Goal: Information Seeking & Learning: Learn about a topic

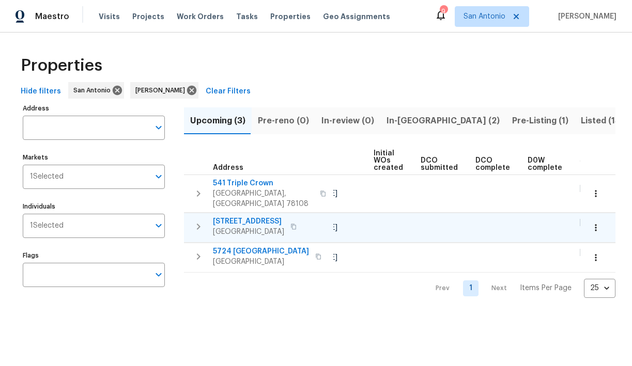
scroll to position [0, 233]
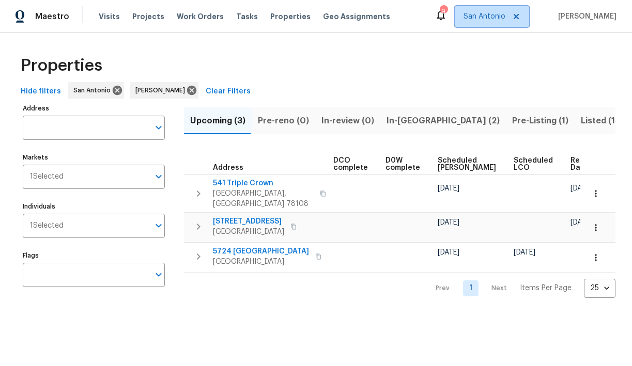
click at [498, 16] on span "San Antonio" at bounding box center [484, 16] width 42 height 10
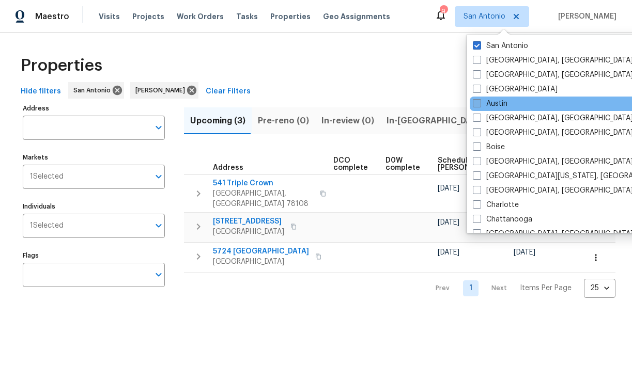
click at [475, 103] on span at bounding box center [477, 103] width 8 height 8
click at [475, 103] on input "Austin" at bounding box center [476, 102] width 7 height 7
checkbox input "true"
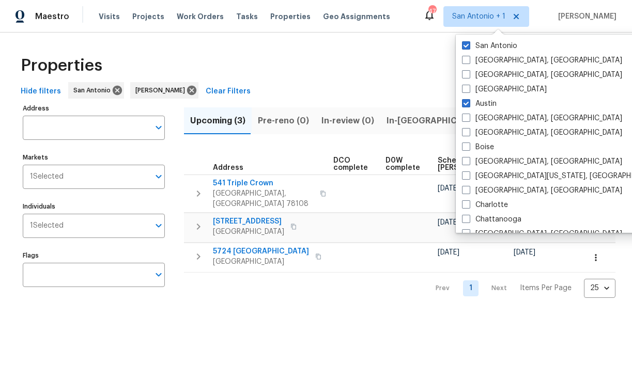
click at [372, 89] on div "Hide filters San Antonio Chris Fuentes Clear Filters" at bounding box center [316, 91] width 599 height 19
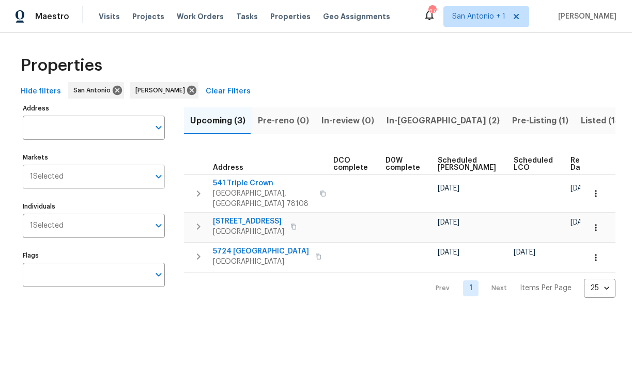
click at [144, 177] on input "Markets" at bounding box center [107, 177] width 86 height 24
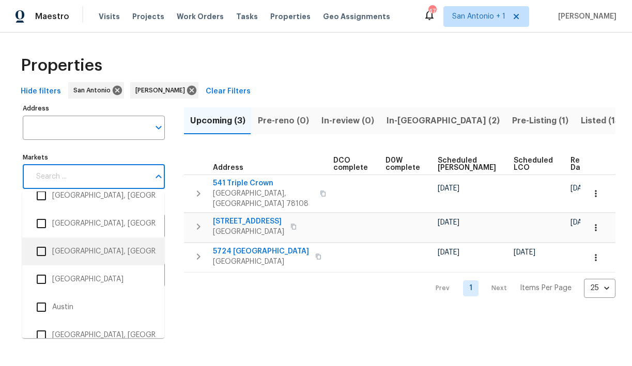
scroll to position [59, 0]
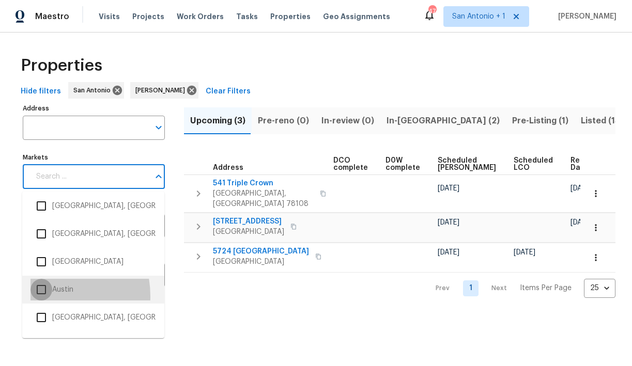
click at [41, 297] on input "checkbox" at bounding box center [41, 290] width 22 height 22
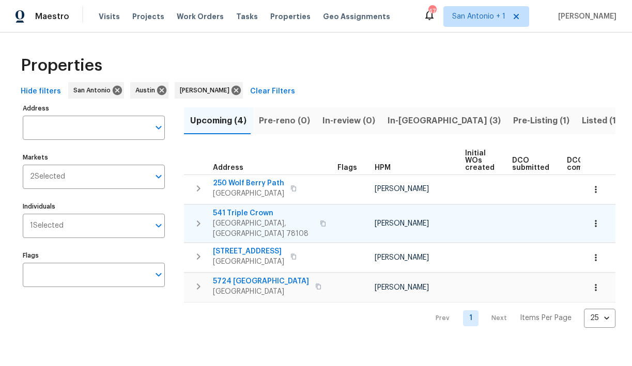
scroll to position [0, 233]
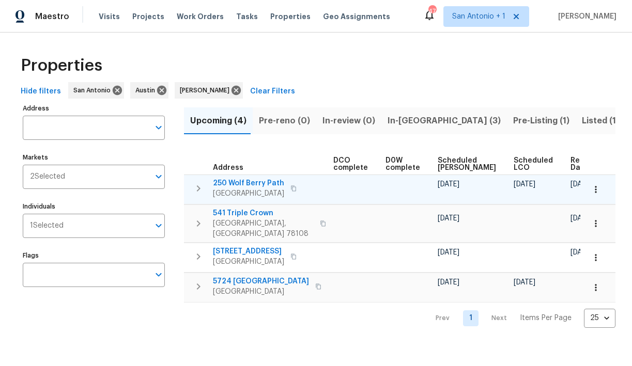
click at [252, 183] on span "250 Wolf Berry Path" at bounding box center [248, 183] width 71 height 10
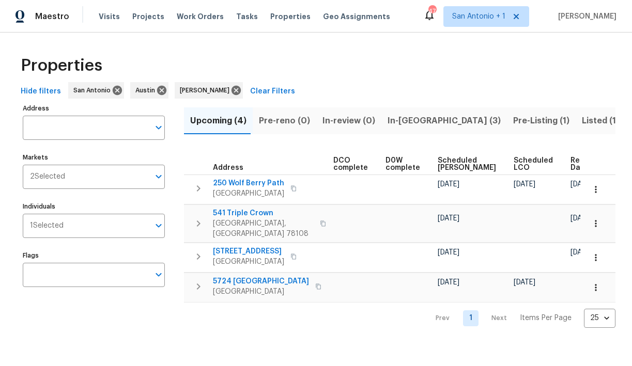
click at [398, 120] on span "In-reno (3)" at bounding box center [443, 121] width 113 height 14
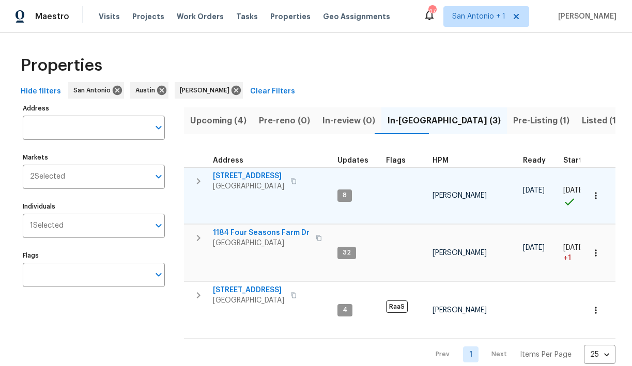
click at [252, 174] on span "23006 Woodlawn Rdg" at bounding box center [248, 176] width 71 height 10
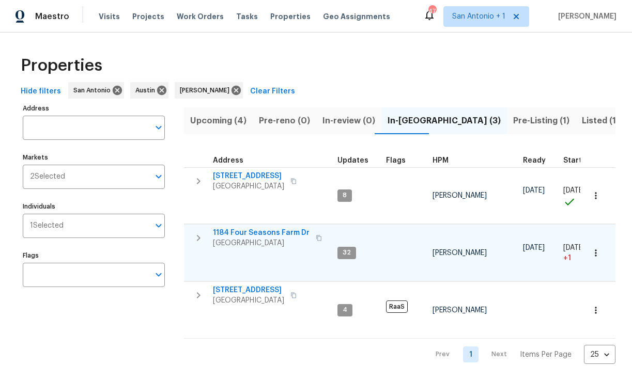
click at [246, 231] on span "1184 Four Seasons Farm Dr" at bounding box center [261, 233] width 97 height 10
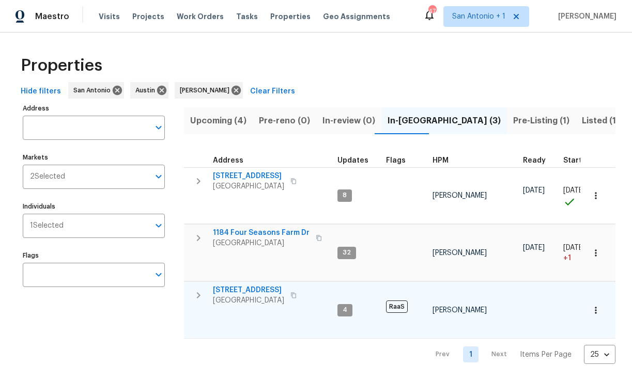
click at [241, 290] on span "526 Radiance Ave" at bounding box center [248, 290] width 71 height 10
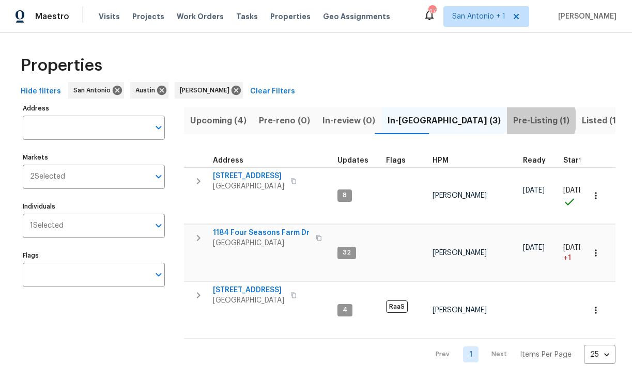
click at [513, 119] on span "Pre-Listing (1)" at bounding box center [541, 121] width 56 height 14
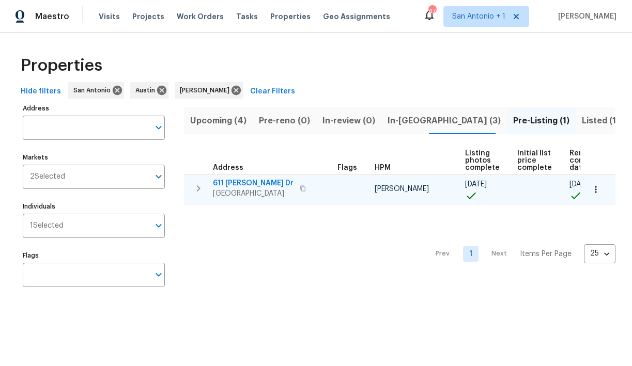
click at [250, 183] on span "611 [PERSON_NAME] Dr" at bounding box center [253, 183] width 81 height 10
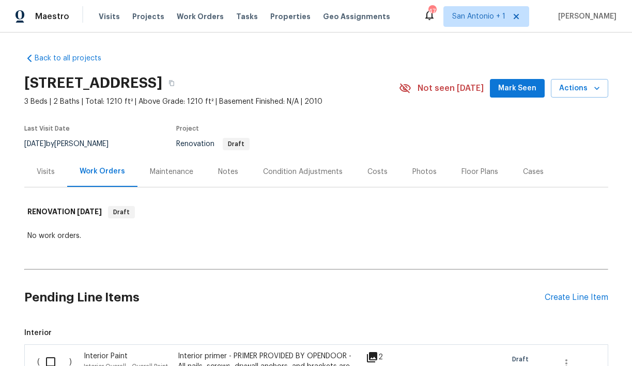
click at [509, 95] on button "Mark Seen" at bounding box center [517, 88] width 55 height 19
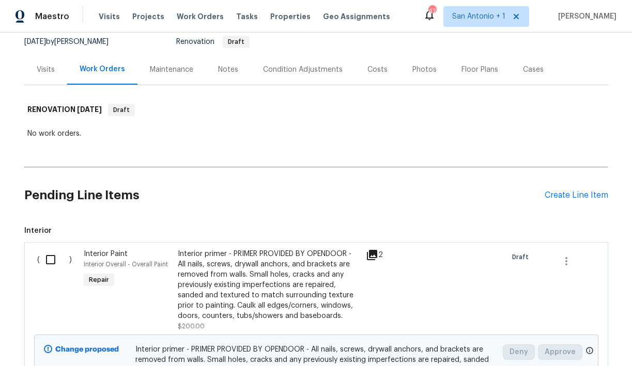
scroll to position [33, 0]
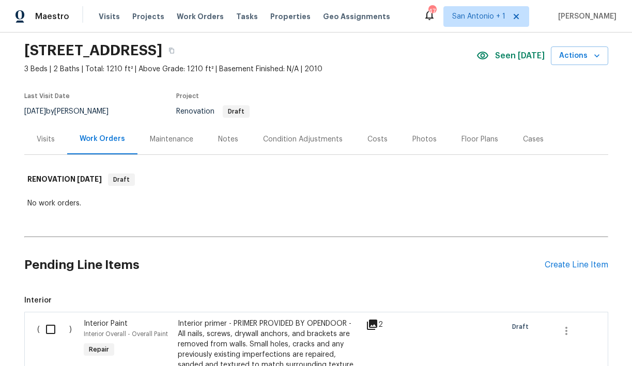
click at [224, 140] on div "Notes" at bounding box center [228, 139] width 20 height 10
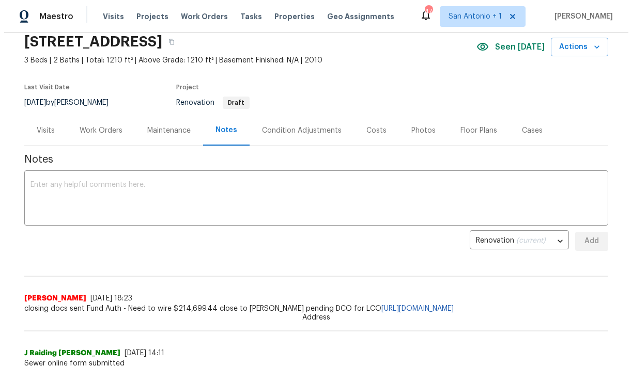
scroll to position [36, 0]
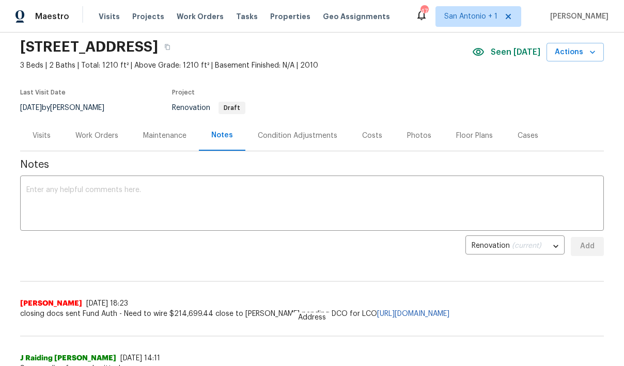
click at [364, 136] on div "Costs" at bounding box center [372, 136] width 20 height 10
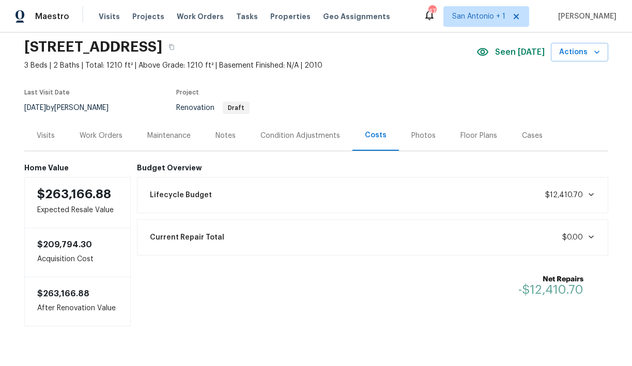
click at [414, 137] on div "Photos" at bounding box center [423, 136] width 24 height 10
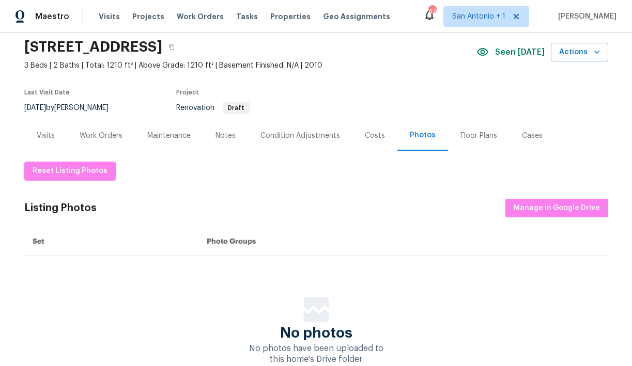
click at [467, 135] on div "Floor Plans" at bounding box center [478, 136] width 37 height 10
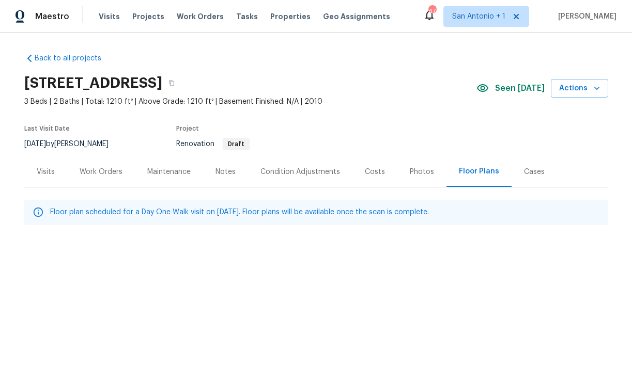
click at [304, 176] on div "Condition Adjustments" at bounding box center [300, 172] width 80 height 10
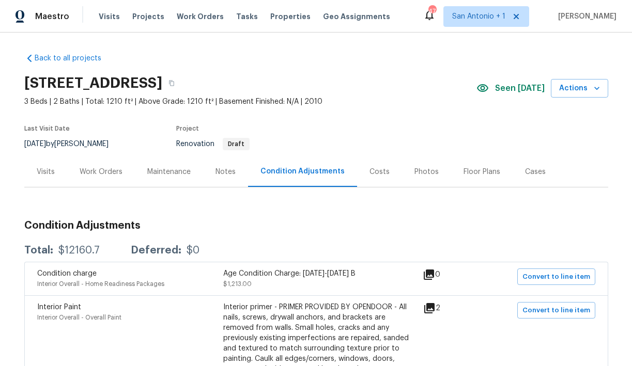
click at [103, 174] on div "Work Orders" at bounding box center [101, 172] width 43 height 10
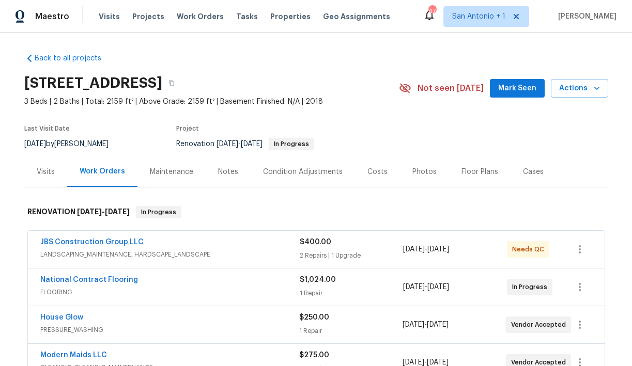
click at [504, 90] on span "Mark Seen" at bounding box center [517, 88] width 38 height 13
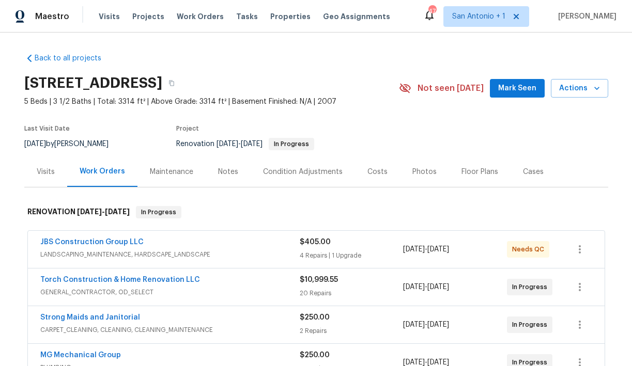
click at [508, 82] on span "Mark Seen" at bounding box center [517, 88] width 38 height 13
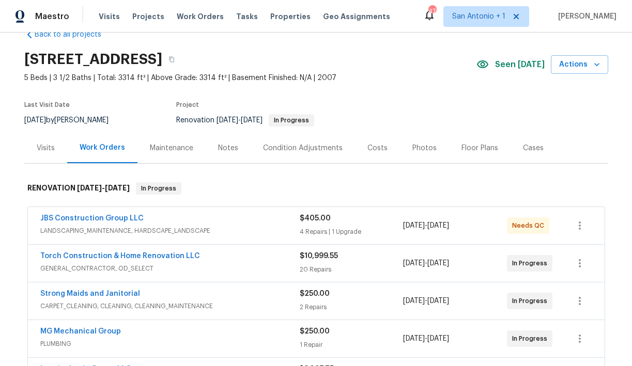
scroll to position [21, 0]
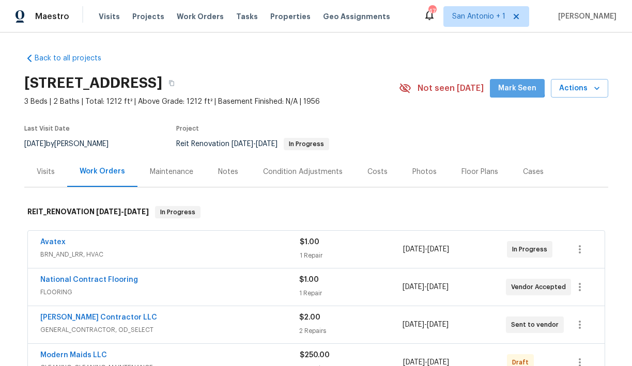
click at [512, 86] on span "Mark Seen" at bounding box center [517, 88] width 38 height 13
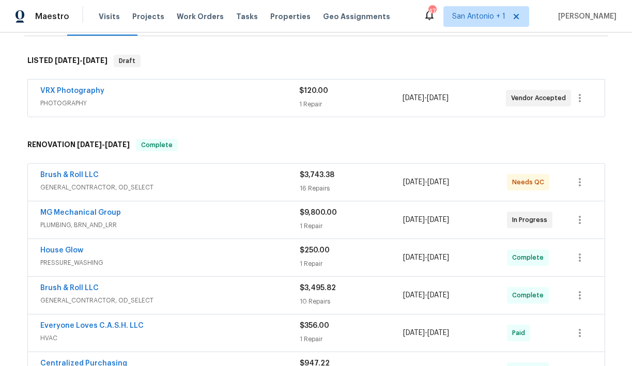
scroll to position [155, 0]
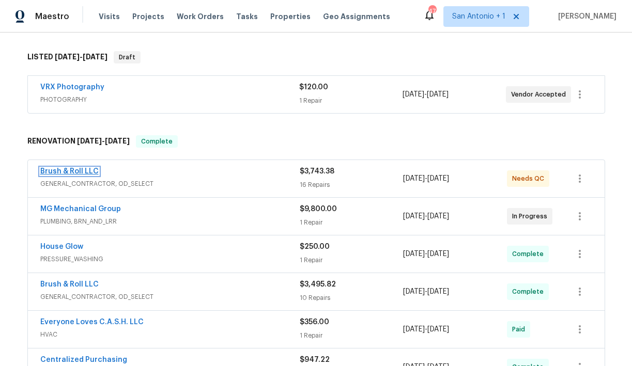
click at [56, 172] on link "Brush & Roll LLC" at bounding box center [69, 171] width 58 height 7
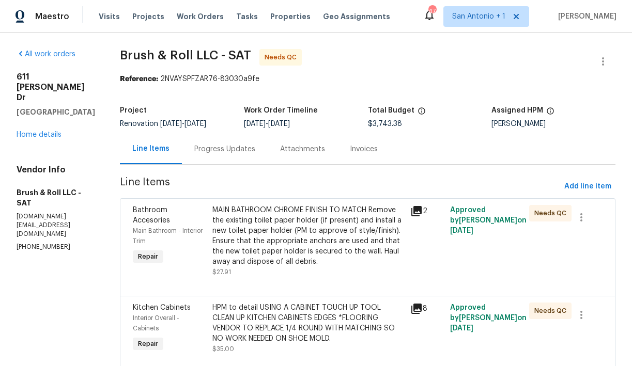
click at [278, 238] on div "MAIN BATHROOM CHROME FINISH TO MATCH Remove the existing toilet paper holder (i…" at bounding box center [308, 236] width 192 height 62
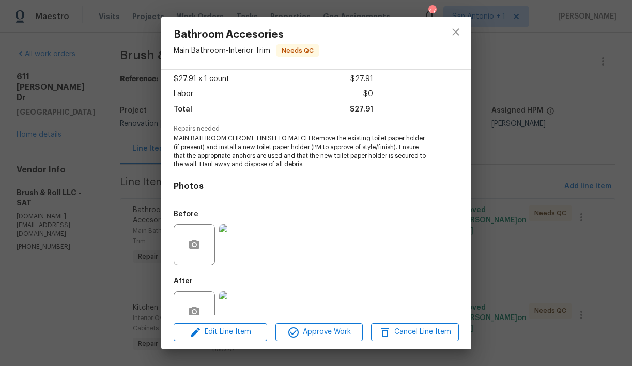
scroll to position [81, 0]
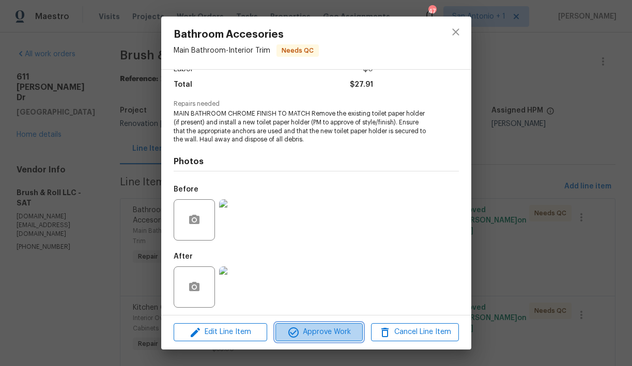
click at [319, 330] on span "Approve Work" at bounding box center [318, 332] width 81 height 13
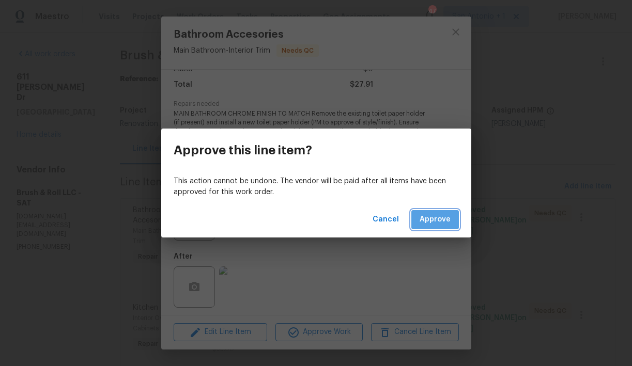
click at [438, 222] on span "Approve" at bounding box center [434, 219] width 31 height 13
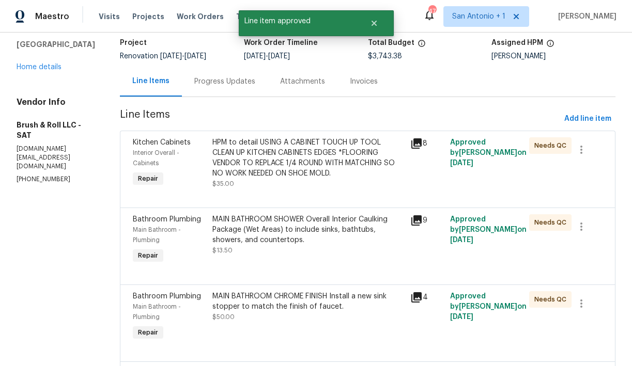
scroll to position [91, 0]
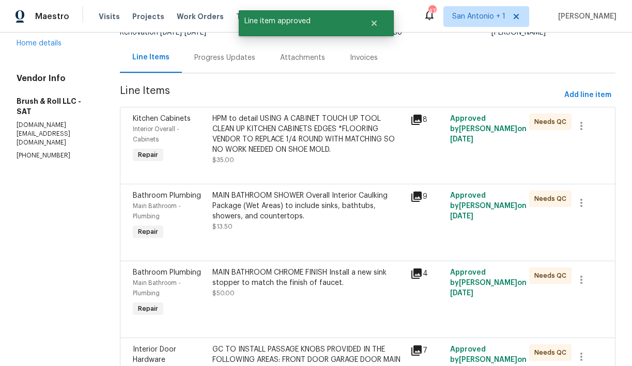
click at [289, 156] on div "HPM to detail USING A CABINET TOUCH UP TOOL CLEAN UP KITCHEN CABINETS EDGES *FL…" at bounding box center [308, 140] width 192 height 52
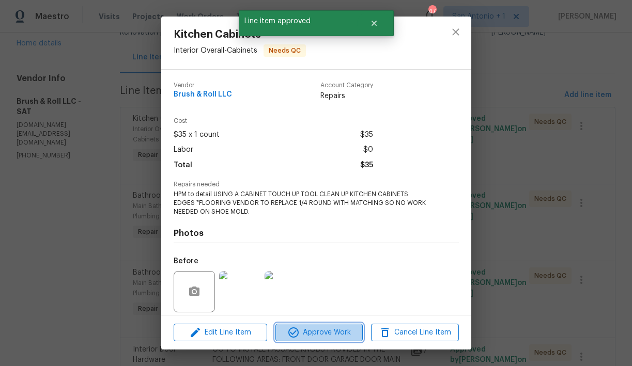
click at [329, 331] on span "Approve Work" at bounding box center [318, 332] width 81 height 13
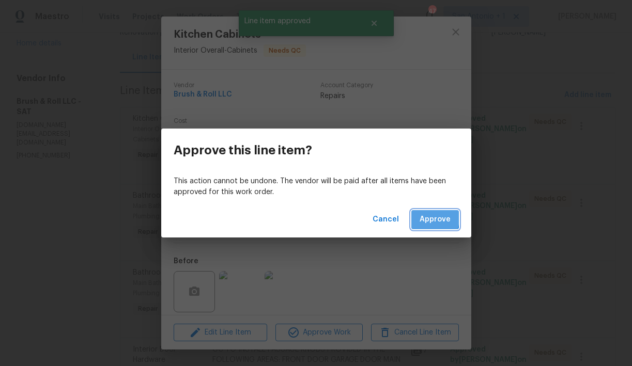
click at [425, 218] on span "Approve" at bounding box center [434, 219] width 31 height 13
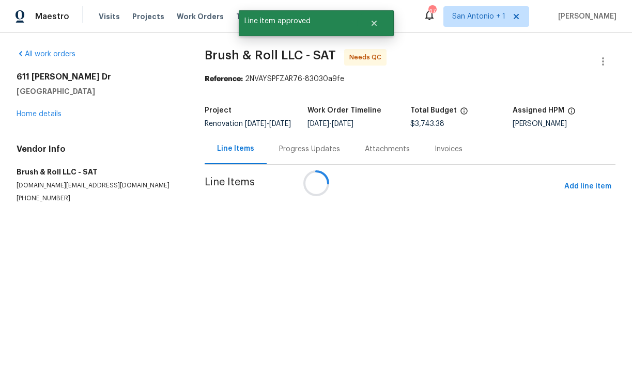
scroll to position [0, 0]
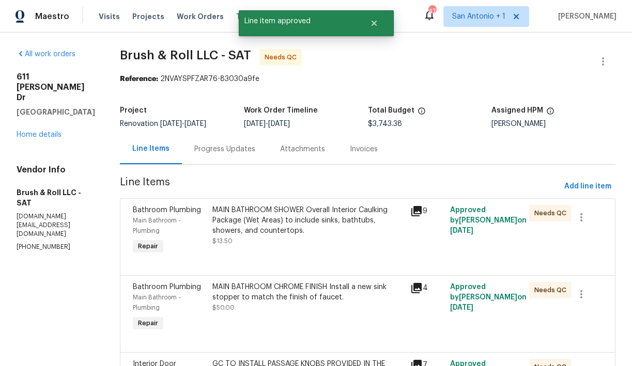
click at [295, 234] on div "MAIN BATHROOM SHOWER Overall Interior Caulking Package (Wet Areas) to include s…" at bounding box center [308, 220] width 192 height 31
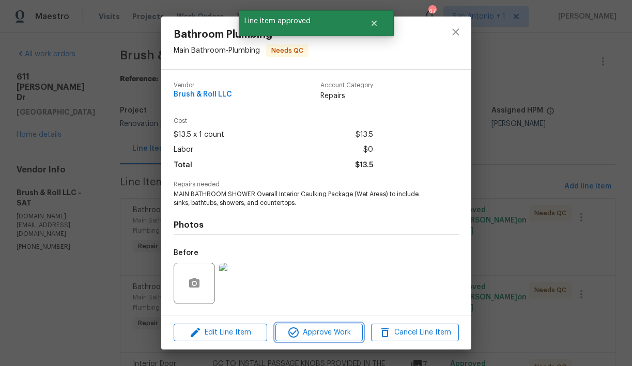
click at [327, 331] on span "Approve Work" at bounding box center [318, 332] width 81 height 13
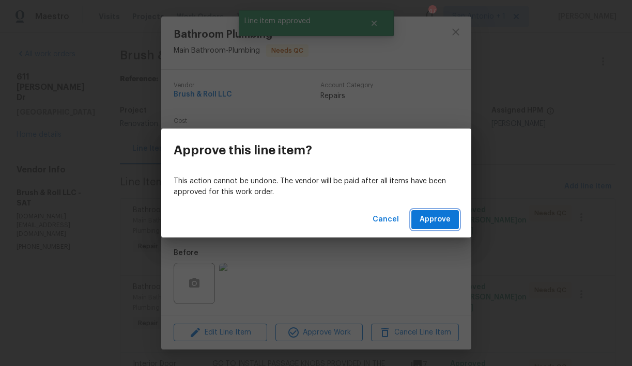
click at [430, 215] on span "Approve" at bounding box center [434, 219] width 31 height 13
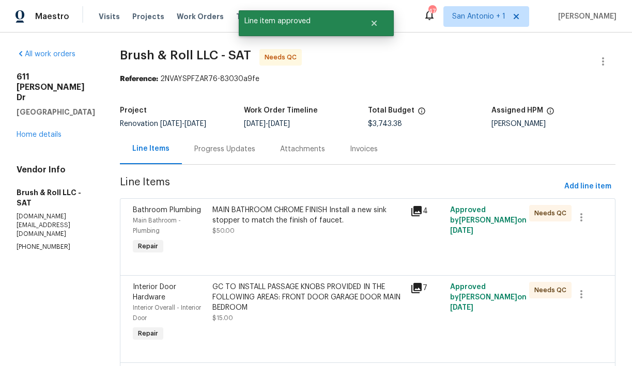
click at [292, 231] on div "MAIN BATHROOM CHROME FINISH Install a new sink stopper to match the finish of f…" at bounding box center [308, 220] width 192 height 31
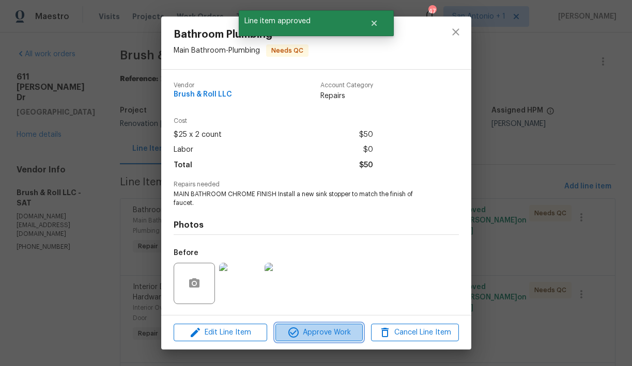
click at [320, 333] on span "Approve Work" at bounding box center [318, 332] width 81 height 13
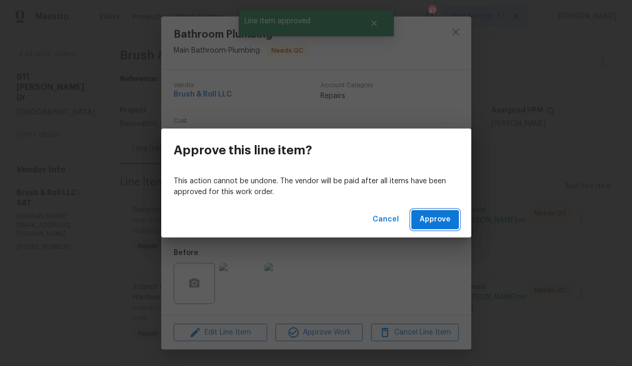
click at [431, 219] on span "Approve" at bounding box center [434, 219] width 31 height 13
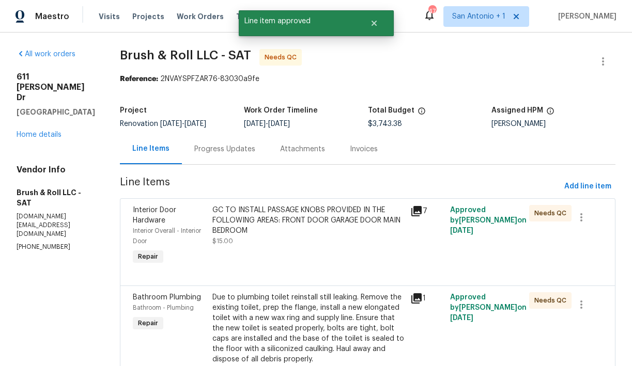
click at [295, 234] on div "GC TO INSTALL PASSAGE KNOBS PROVIDED IN THE FOLLOWING AREAS: FRONT DOOR GARAGE …" at bounding box center [308, 220] width 192 height 31
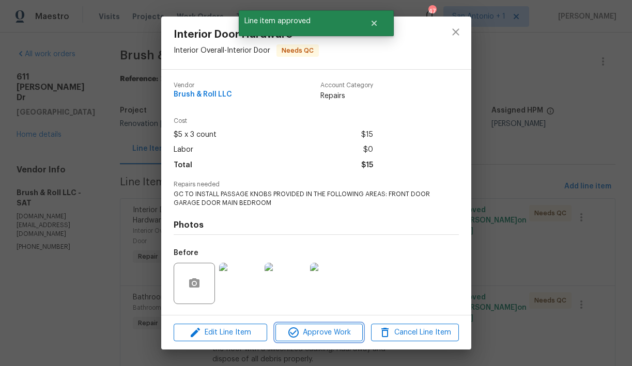
click at [317, 332] on span "Approve Work" at bounding box center [318, 332] width 81 height 13
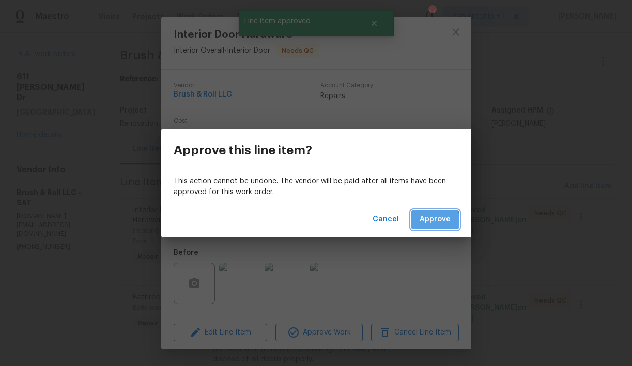
click at [427, 224] on span "Approve" at bounding box center [434, 219] width 31 height 13
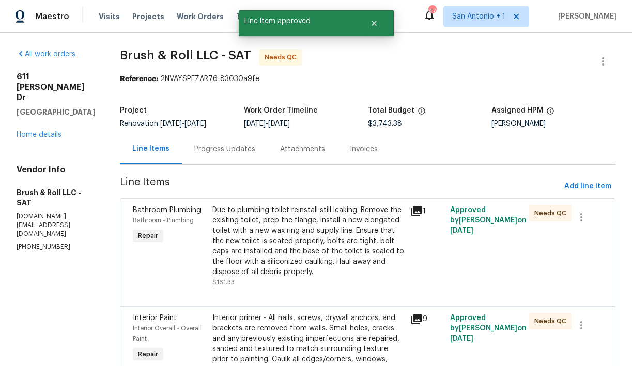
scroll to position [165, 0]
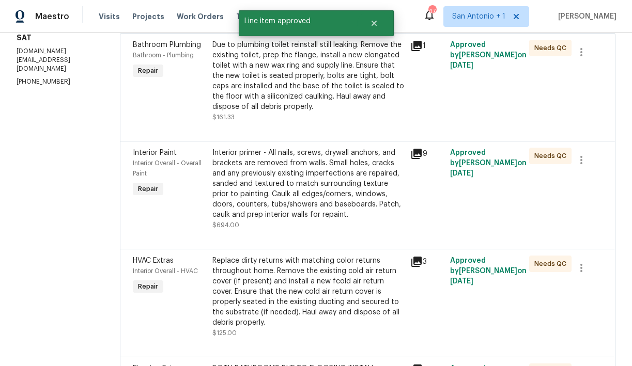
click at [300, 91] on div "Due to plumbing toilet reinstall still leaking. Remove the existing toilet, pre…" at bounding box center [308, 76] width 192 height 72
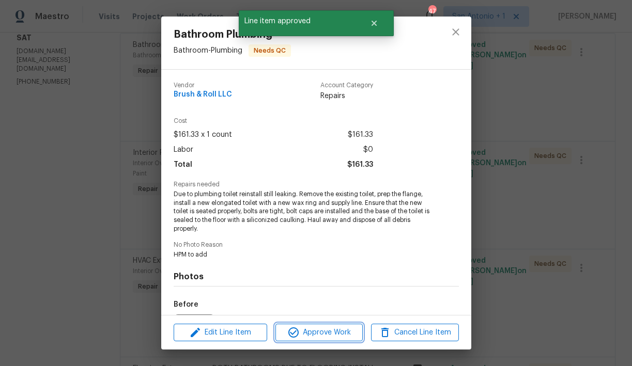
click at [315, 333] on span "Approve Work" at bounding box center [318, 332] width 81 height 13
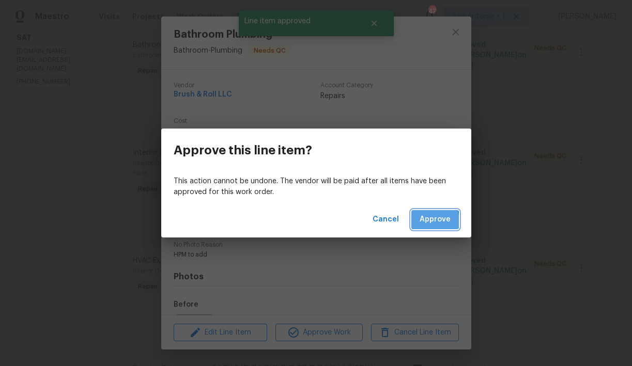
click at [430, 221] on span "Approve" at bounding box center [434, 219] width 31 height 13
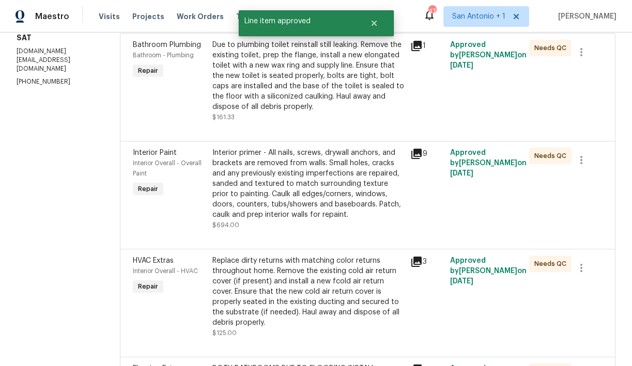
scroll to position [0, 0]
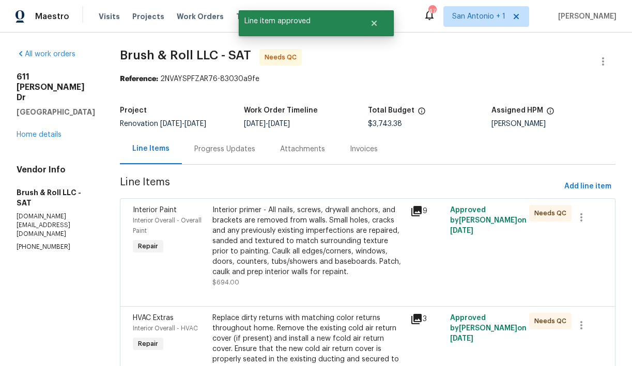
click at [297, 237] on div "Interior primer - All nails, screws, drywall anchors, and brackets are removed …" at bounding box center [308, 241] width 192 height 72
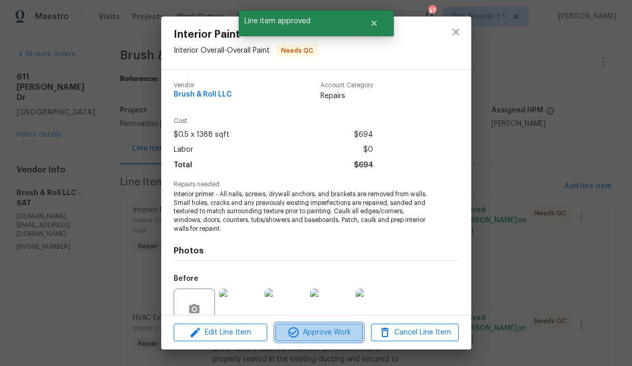
click at [316, 333] on span "Approve Work" at bounding box center [318, 332] width 81 height 13
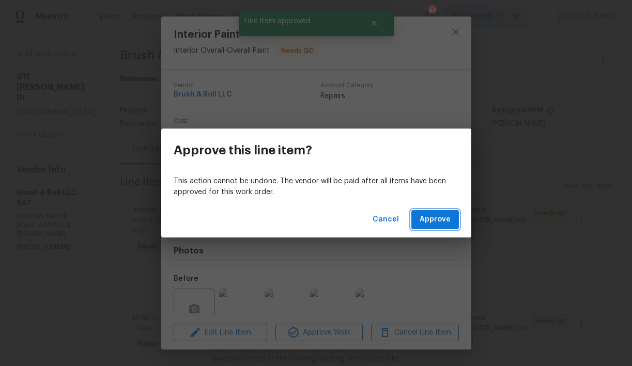
click at [434, 223] on span "Approve" at bounding box center [434, 219] width 31 height 13
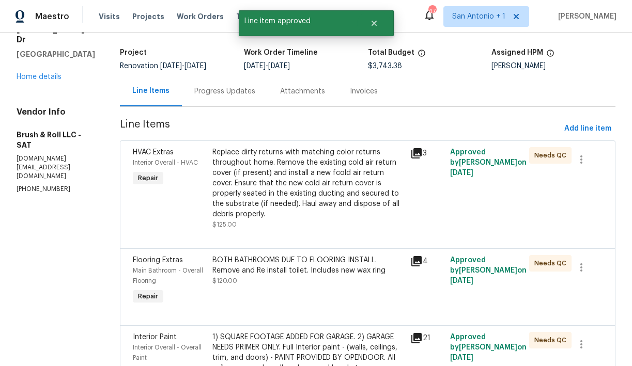
scroll to position [92, 0]
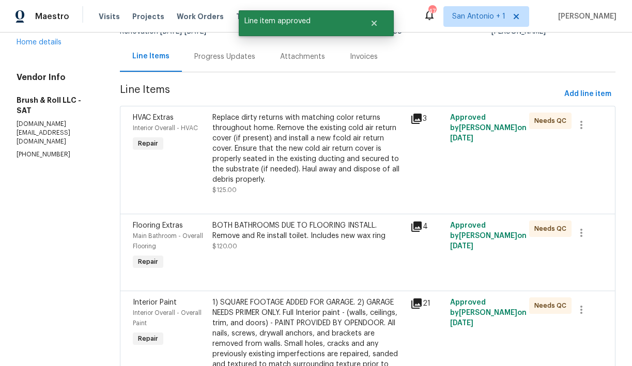
click at [293, 162] on div "Replace dirty returns with matching color returns throughout home. Remove the e…" at bounding box center [308, 149] width 192 height 72
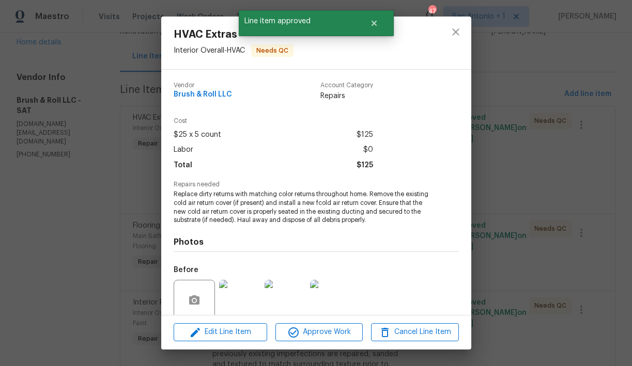
scroll to position [84, 0]
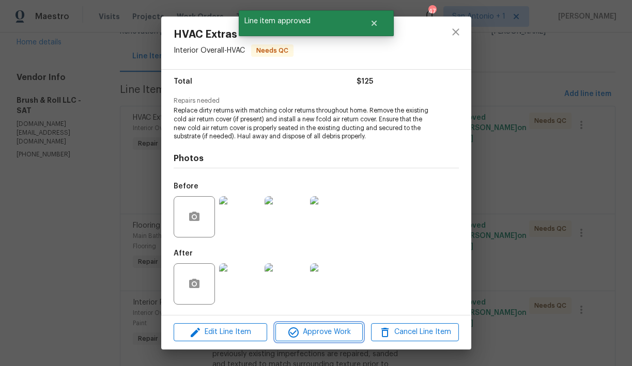
click at [318, 333] on span "Approve Work" at bounding box center [318, 332] width 81 height 13
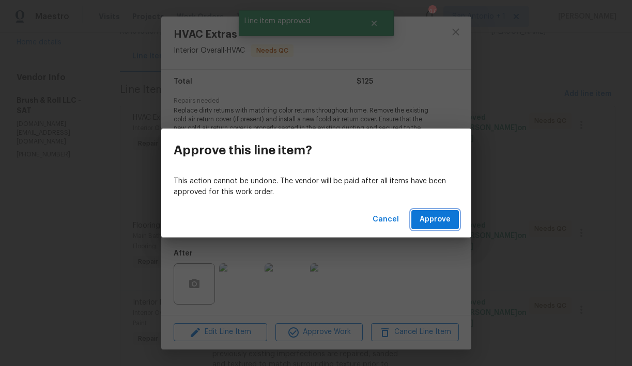
click at [430, 220] on span "Approve" at bounding box center [434, 219] width 31 height 13
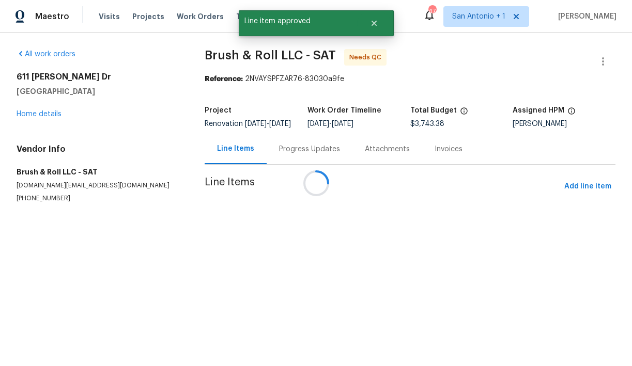
scroll to position [0, 0]
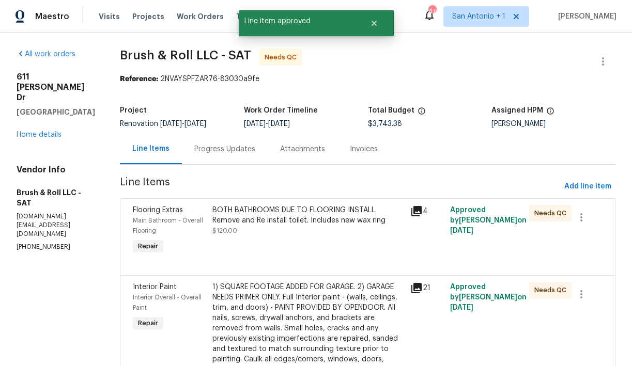
click at [299, 231] on div "BOTH BATHROOMS DUE TO FLOORING INSTALL. Remove and Re install toilet. Includes …" at bounding box center [308, 220] width 192 height 31
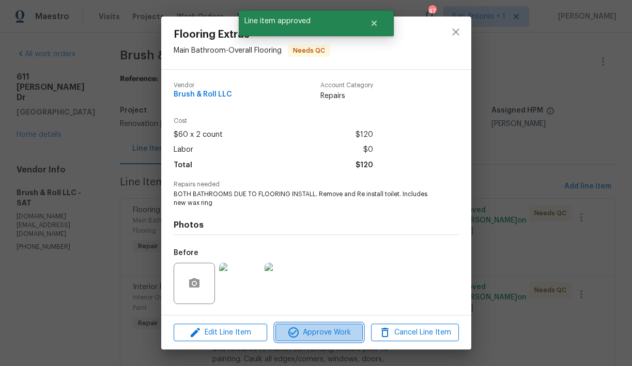
click at [320, 335] on span "Approve Work" at bounding box center [318, 332] width 81 height 13
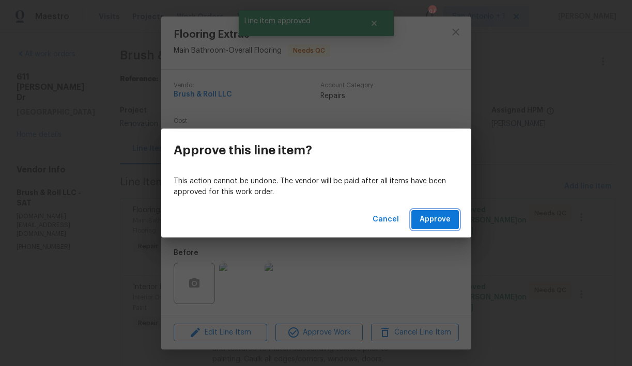
click at [427, 214] on span "Approve" at bounding box center [434, 219] width 31 height 13
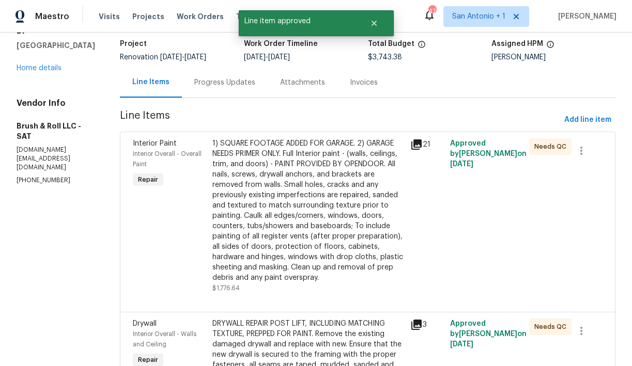
scroll to position [85, 0]
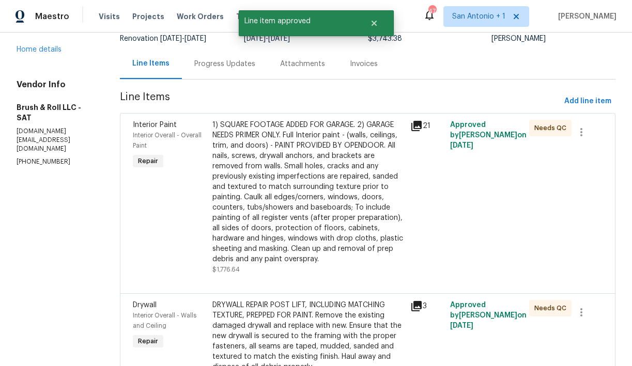
click at [317, 196] on div "1) SQUARE FOOTAGE ADDED FOR GARAGE. 2) GARAGE NEEDS PRIMER ONLY. Full Interior …" at bounding box center [308, 192] width 192 height 145
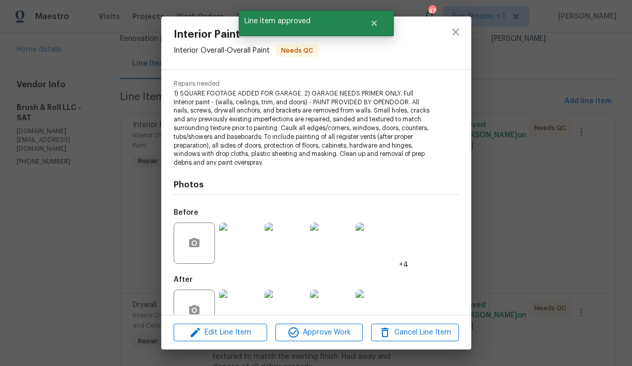
scroll to position [108, 0]
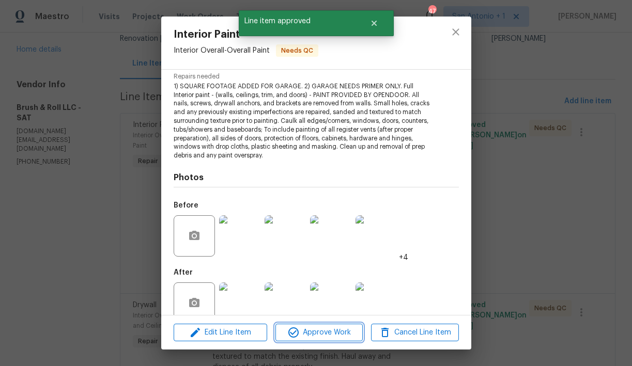
click at [321, 326] on span "Approve Work" at bounding box center [318, 332] width 81 height 13
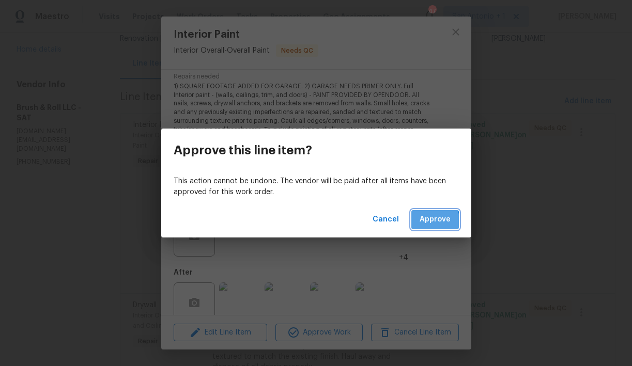
click at [428, 222] on span "Approve" at bounding box center [434, 219] width 31 height 13
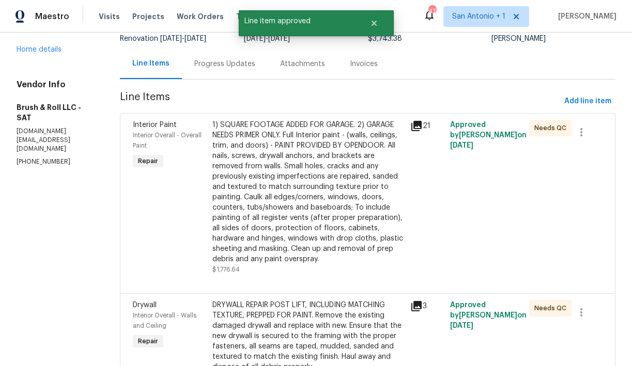
scroll to position [0, 0]
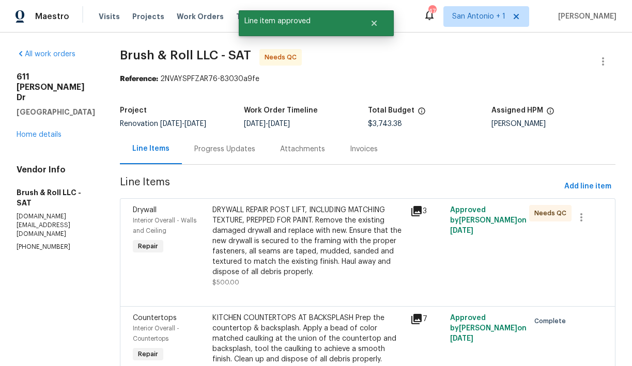
click at [301, 240] on div "DRYWALL REPAIR POST LIFT, INCLUDING MATCHING TEXTURE, PREPPED FOR PAINT. Remove…" at bounding box center [308, 241] width 192 height 72
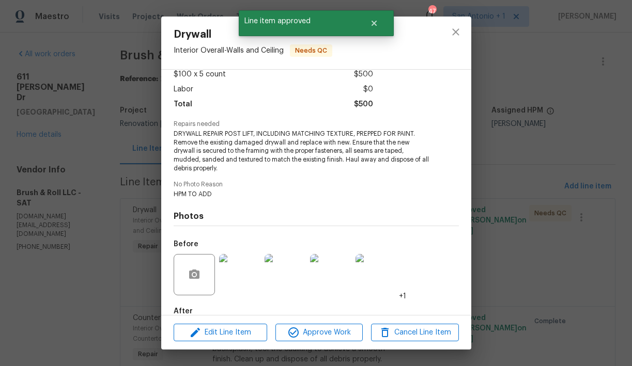
scroll to position [96, 0]
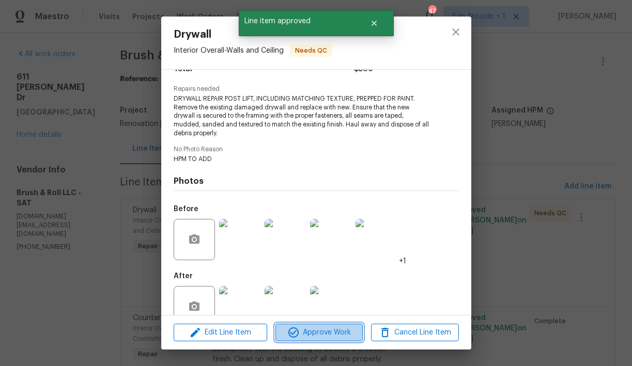
click at [320, 331] on span "Approve Work" at bounding box center [318, 332] width 81 height 13
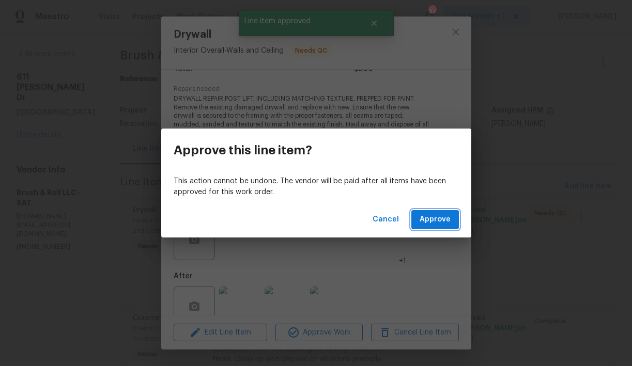
click at [432, 220] on span "Approve" at bounding box center [434, 219] width 31 height 13
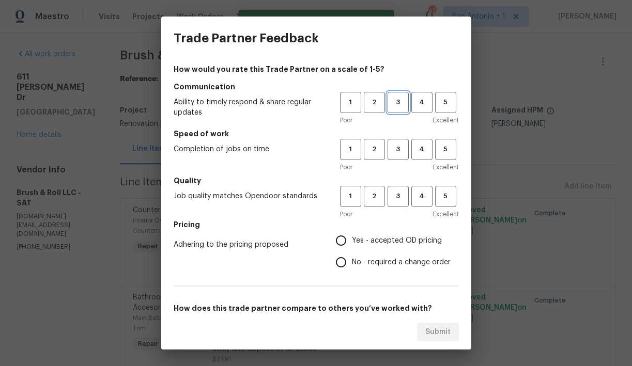
click at [389, 102] on span "3" at bounding box center [397, 103] width 19 height 12
click at [389, 146] on span "3" at bounding box center [397, 150] width 19 height 12
click at [388, 200] on span "3" at bounding box center [397, 197] width 19 height 12
click at [370, 240] on span "Yes - accepted OD pricing" at bounding box center [397, 241] width 90 height 11
click at [352, 240] on input "Yes - accepted OD pricing" at bounding box center [341, 241] width 22 height 22
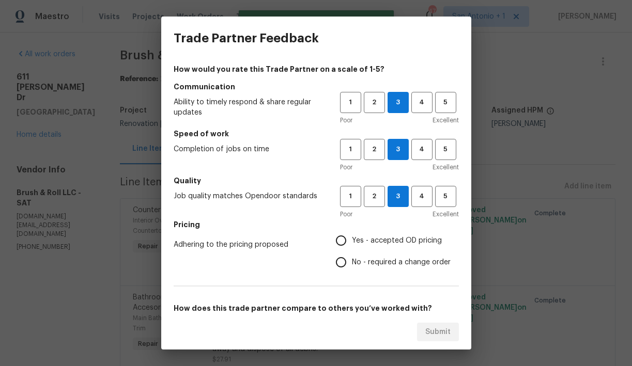
radio input "true"
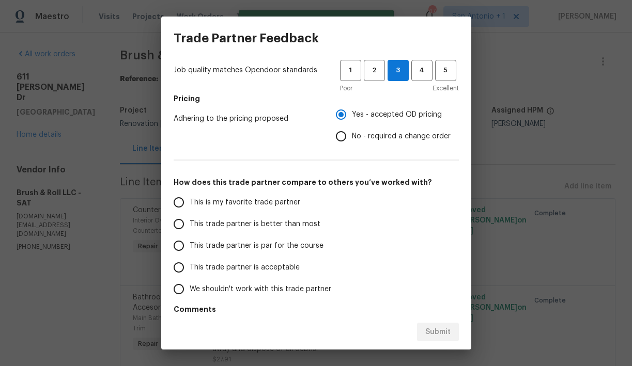
scroll to position [131, 0]
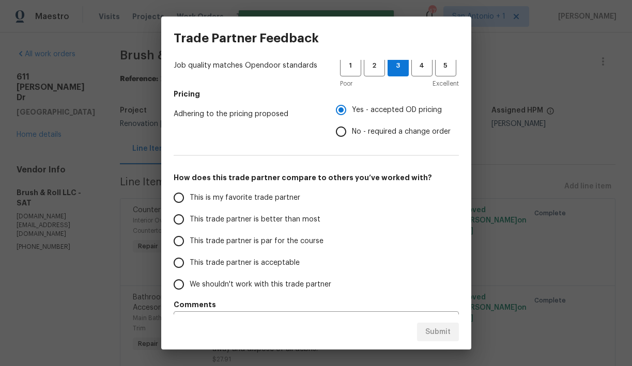
click at [299, 243] on span "This trade partner is par for the course" at bounding box center [257, 241] width 134 height 11
click at [190, 243] on input "This trade partner is par for the course" at bounding box center [179, 241] width 22 height 22
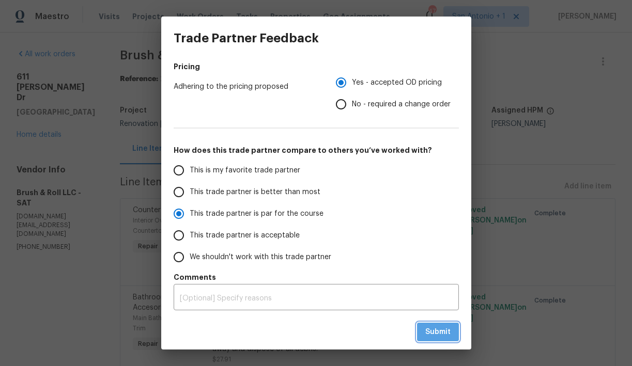
click at [433, 332] on span "Submit" at bounding box center [437, 332] width 25 height 13
radio input "true"
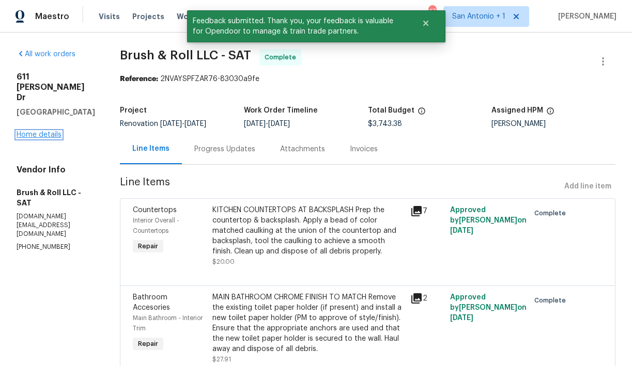
click at [41, 131] on link "Home details" at bounding box center [39, 134] width 45 height 7
